Goal: Book appointment/travel/reservation

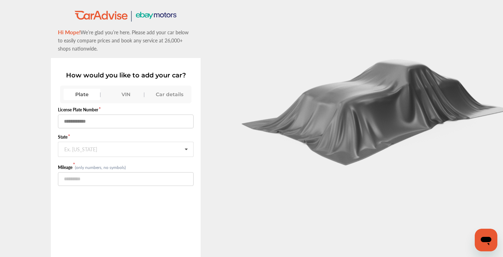
click at [66, 121] on input "text" at bounding box center [126, 121] width 136 height 14
type input "*******"
click at [69, 150] on div "Ex. [US_STATE]" at bounding box center [80, 148] width 33 height 4
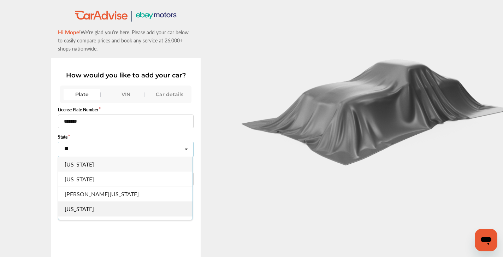
type input "**"
click at [82, 208] on span "[US_STATE]" at bounding box center [79, 208] width 29 height 8
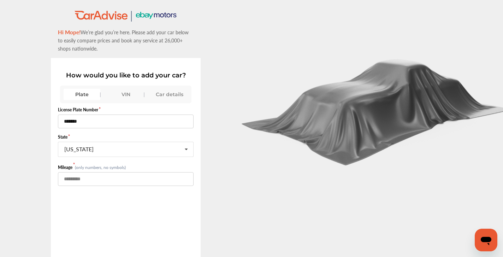
click at [64, 180] on input "number" at bounding box center [126, 179] width 136 height 14
type input "******"
click at [122, 95] on div "VIN" at bounding box center [125, 94] width 37 height 11
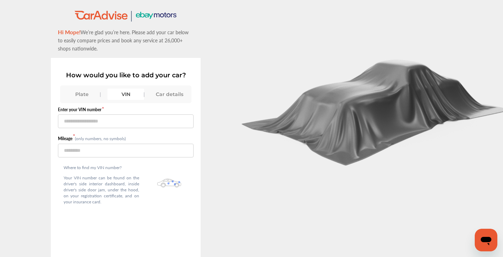
click at [85, 94] on div "Plate" at bounding box center [82, 94] width 37 height 11
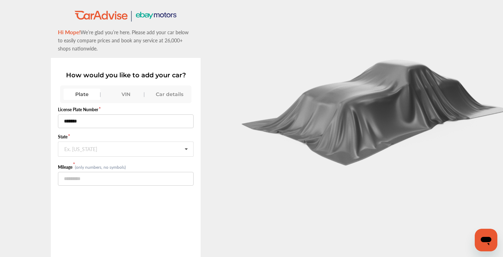
click at [165, 95] on div "Car details" at bounding box center [169, 94] width 37 height 11
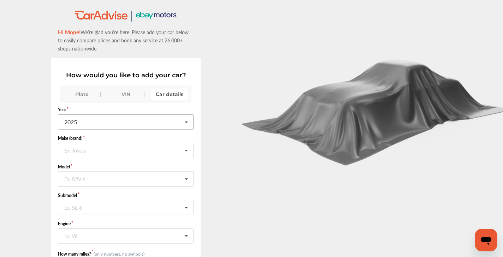
click at [187, 121] on icon at bounding box center [186, 122] width 12 height 15
type input "****"
click at [126, 136] on div "2013" at bounding box center [125, 136] width 134 height 15
click at [79, 151] on div "Ex. Toyota" at bounding box center [75, 150] width 22 height 4
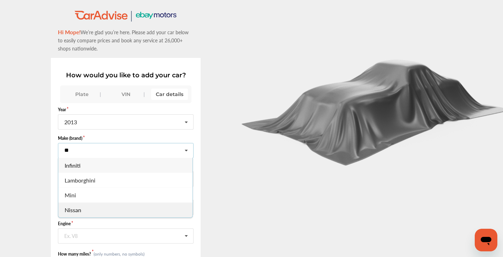
type input "**"
click at [79, 210] on span "Nissan" at bounding box center [73, 210] width 17 height 8
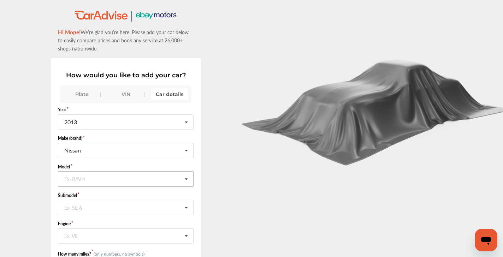
click at [68, 179] on div "Ex. RAV 4" at bounding box center [74, 178] width 21 height 4
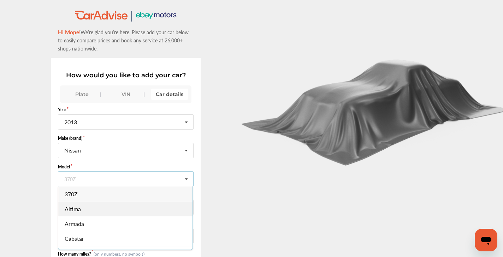
click at [85, 211] on div "Altima" at bounding box center [125, 208] width 134 height 15
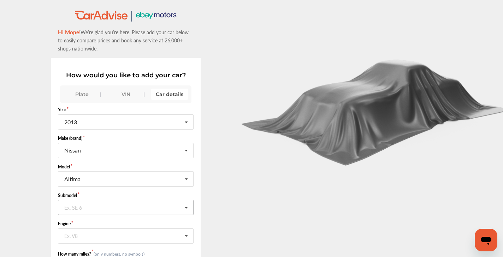
click at [75, 207] on div "Ex. SE 6" at bounding box center [73, 207] width 18 height 4
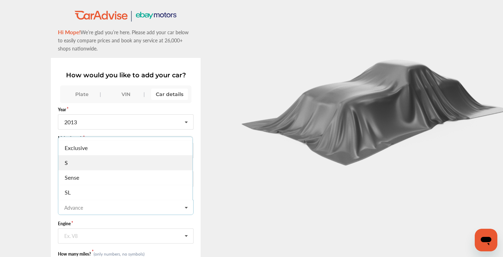
scroll to position [28, 0]
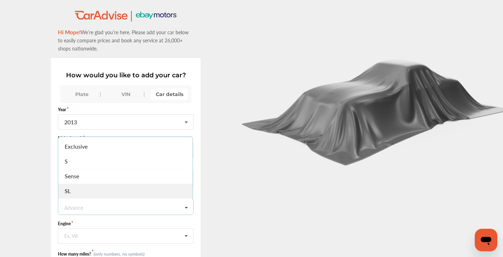
click at [123, 191] on div "SL" at bounding box center [125, 191] width 134 height 15
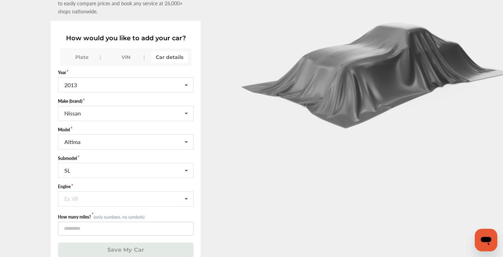
scroll to position [39, 0]
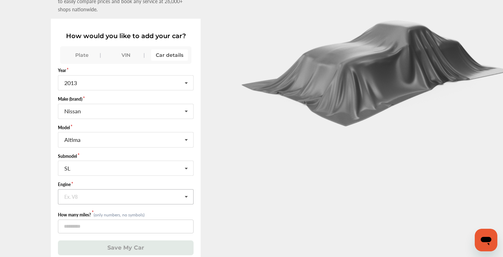
click at [66, 198] on div "Ex. V8" at bounding box center [70, 196] width 13 height 4
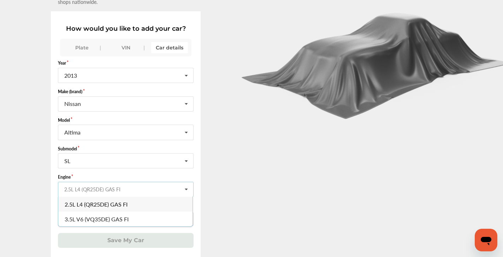
scroll to position [47, 0]
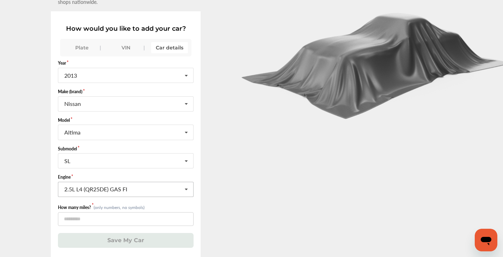
click at [198, 186] on div "How would you like to add your car? Plate VIN Car details Year [DATE] 2026 2025…" at bounding box center [126, 133] width 150 height 245
click at [81, 51] on div "Plate" at bounding box center [82, 47] width 37 height 11
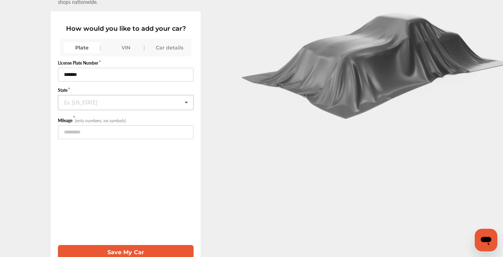
click at [96, 102] on input "text" at bounding box center [126, 102] width 135 height 14
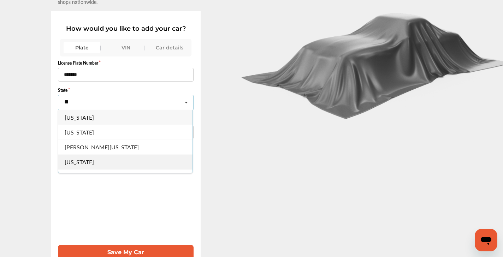
type input "**"
click at [84, 164] on span "[US_STATE]" at bounding box center [79, 162] width 29 height 8
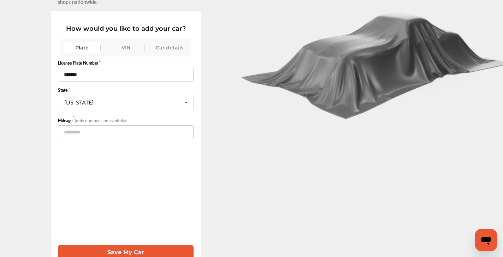
click at [119, 252] on button "Save My Car" at bounding box center [126, 252] width 136 height 14
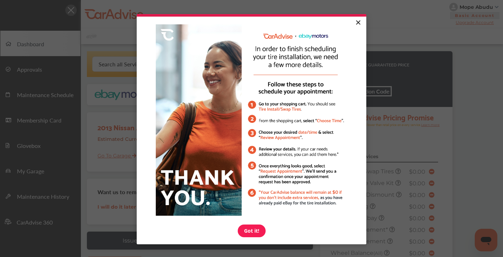
click at [359, 21] on link "×" at bounding box center [358, 23] width 12 height 13
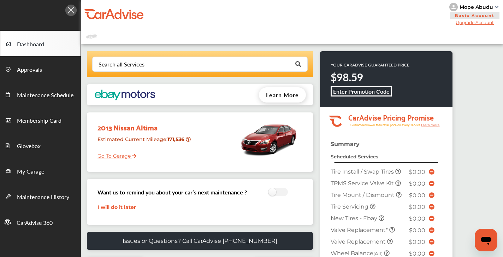
click at [122, 156] on link "Go To Garage" at bounding box center [114, 153] width 44 height 13
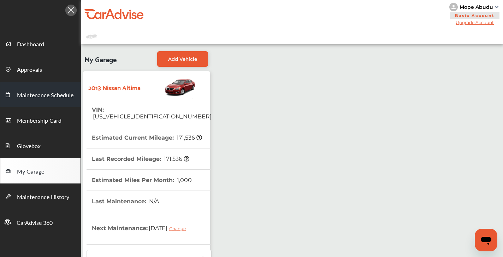
click at [37, 96] on span "Maintenance Schedule" at bounding box center [45, 95] width 56 height 9
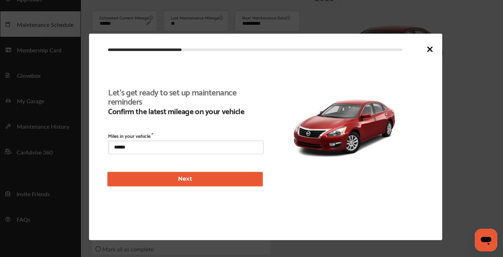
scroll to position [121, 0]
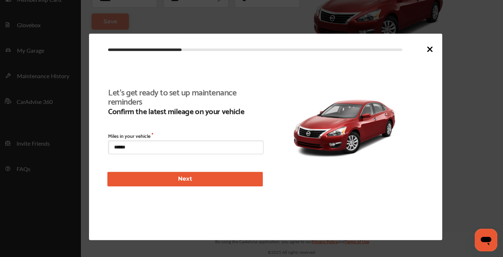
click at [187, 179] on button "Next" at bounding box center [184, 179] width 155 height 14
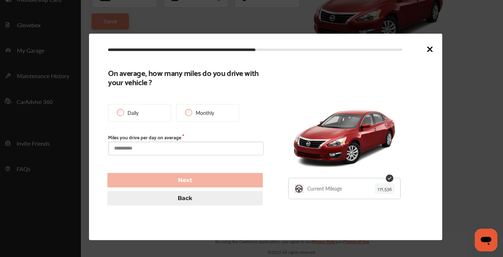
click at [132, 150] on input "text" at bounding box center [185, 149] width 155 height 14
type input "*"
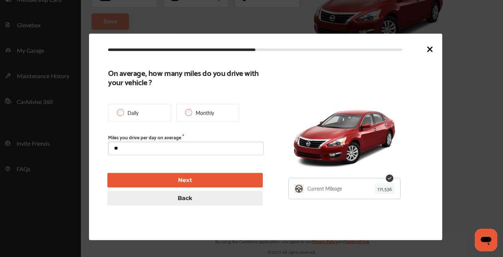
type input "*"
type input "***"
click at [191, 178] on button "Next" at bounding box center [184, 180] width 155 height 14
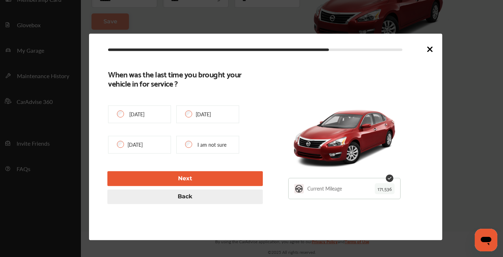
type input "**********"
type input "*****"
click at [188, 180] on button "Next" at bounding box center [184, 178] width 155 height 14
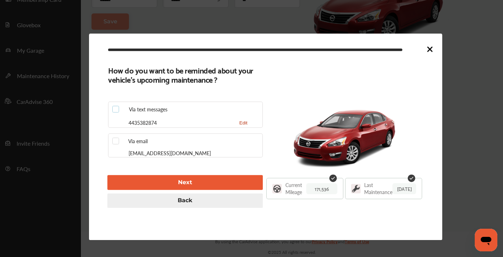
click at [119, 109] on div at bounding box center [117, 109] width 11 height 7
click at [189, 181] on button "Next" at bounding box center [184, 182] width 155 height 14
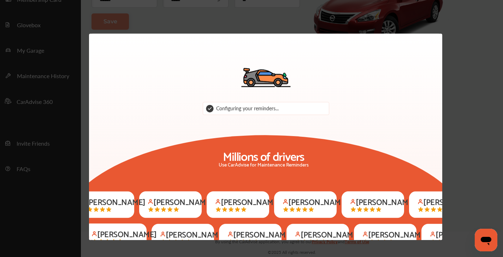
scroll to position [115, 0]
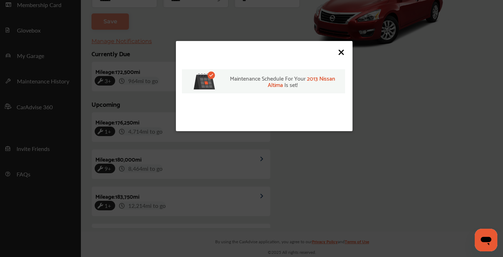
click at [343, 52] on icon at bounding box center [341, 52] width 8 height 8
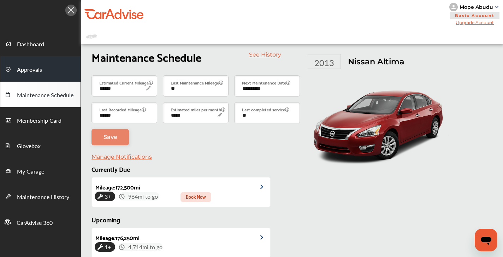
scroll to position [0, 0]
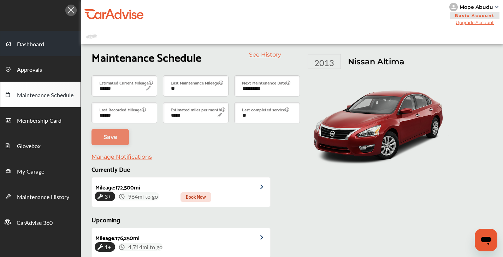
click at [22, 44] on span "Dashboard" at bounding box center [30, 44] width 27 height 9
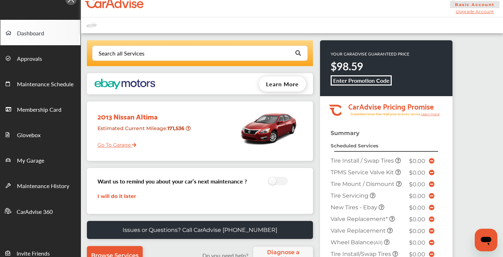
scroll to position [11, 0]
click at [434, 160] on icon at bounding box center [431, 161] width 6 height 6
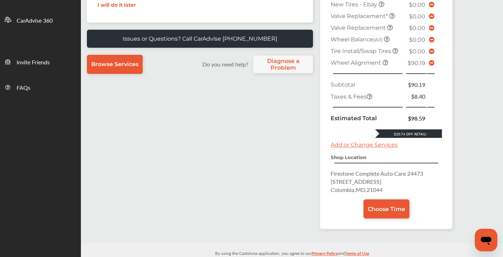
scroll to position [206, 0]
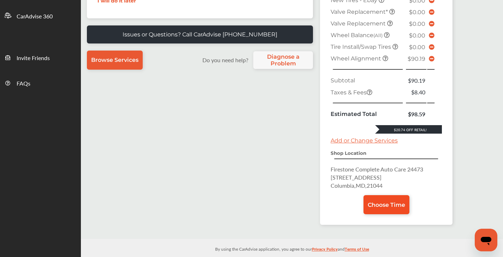
click at [395, 201] on span "Choose Time" at bounding box center [385, 204] width 37 height 7
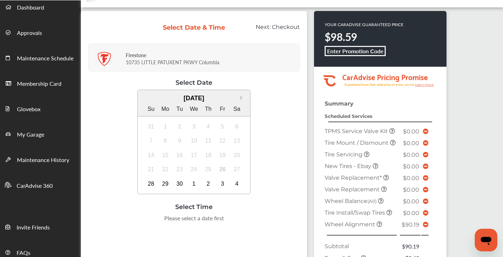
scroll to position [50, 0]
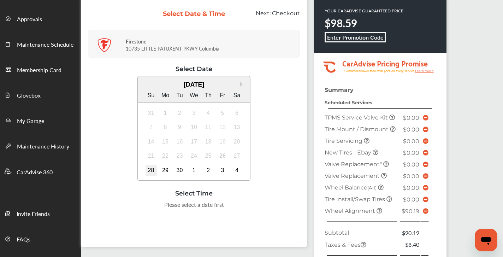
click at [157, 168] on div "28" at bounding box center [150, 169] width 11 height 11
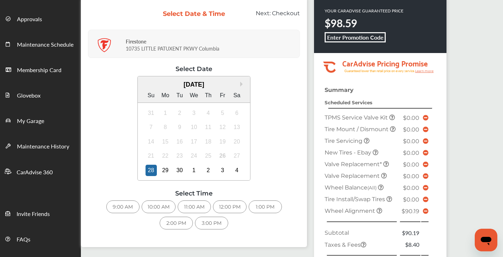
click at [163, 206] on div "10:00 AM" at bounding box center [159, 206] width 34 height 13
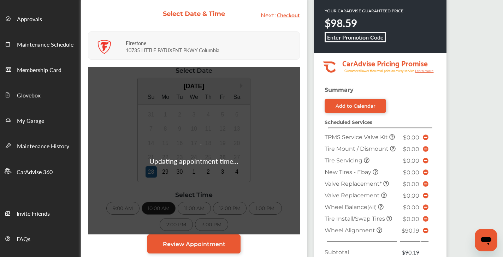
click at [156, 187] on div "Updating appointment time..." at bounding box center [194, 151] width 212 height 168
click at [192, 148] on div at bounding box center [194, 144] width 18 height 18
click at [168, 167] on div "Updating appointment time..." at bounding box center [194, 151] width 212 height 168
click at [190, 240] on link "Review Appointment" at bounding box center [193, 243] width 93 height 19
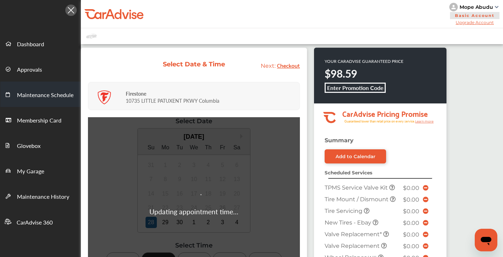
scroll to position [0, 0]
click at [45, 95] on span "Maintenance Schedule" at bounding box center [45, 95] width 56 height 9
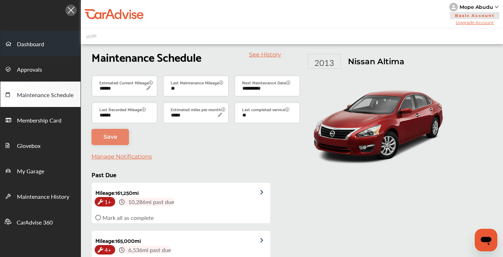
click at [37, 44] on span "Dashboard" at bounding box center [30, 44] width 27 height 9
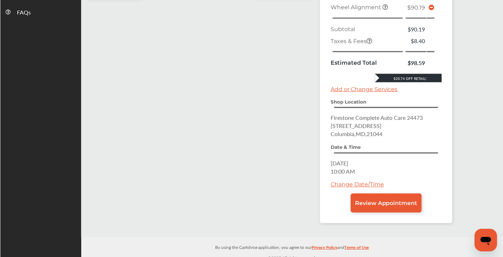
scroll to position [277, 0]
